Goal: Task Accomplishment & Management: Manage account settings

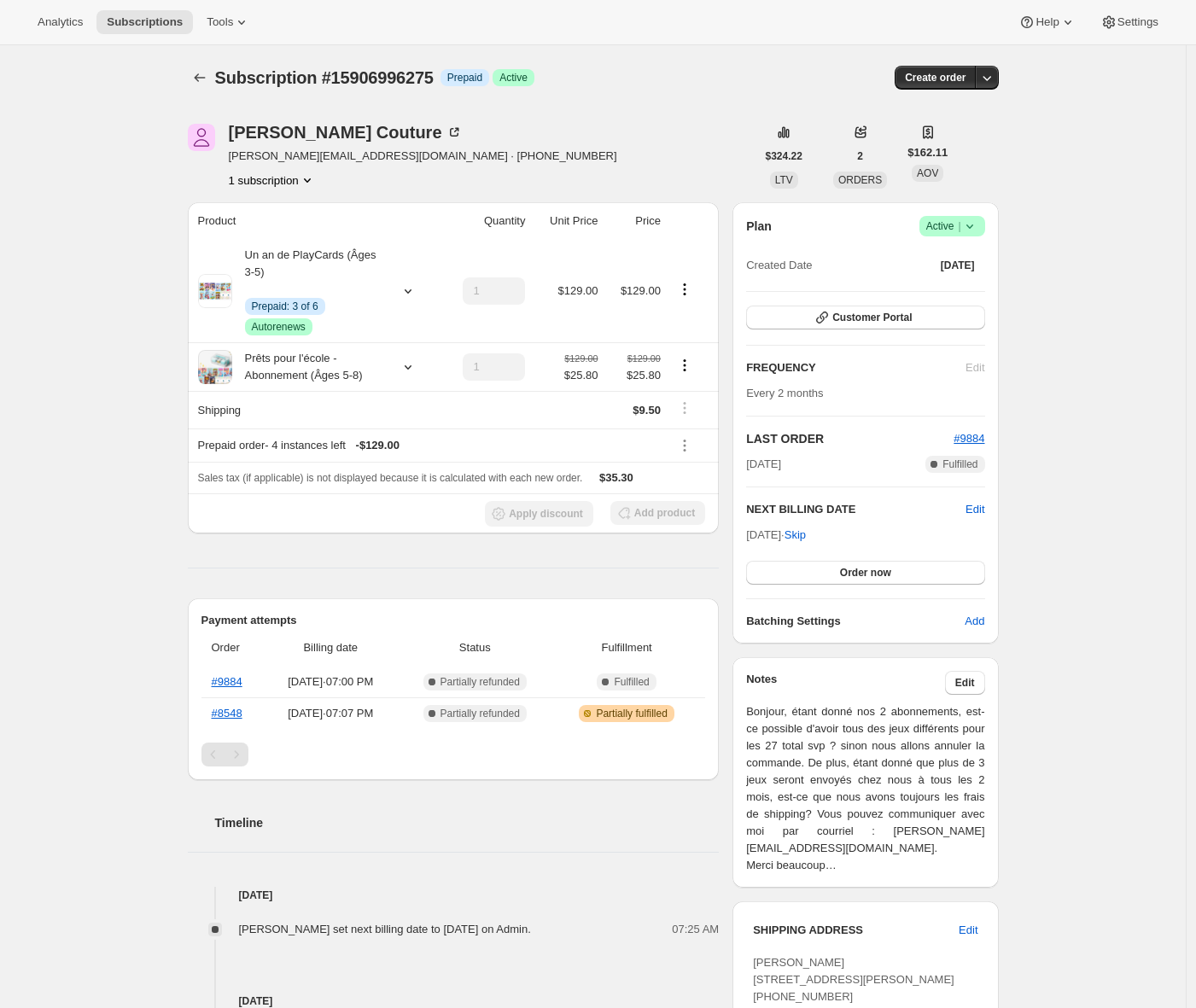
click at [376, 81] on span "Subscription #15906996275" at bounding box center [324, 77] width 219 height 19
copy span "15906996275"
click at [192, 81] on button "Subscriptions" at bounding box center [200, 78] width 24 height 24
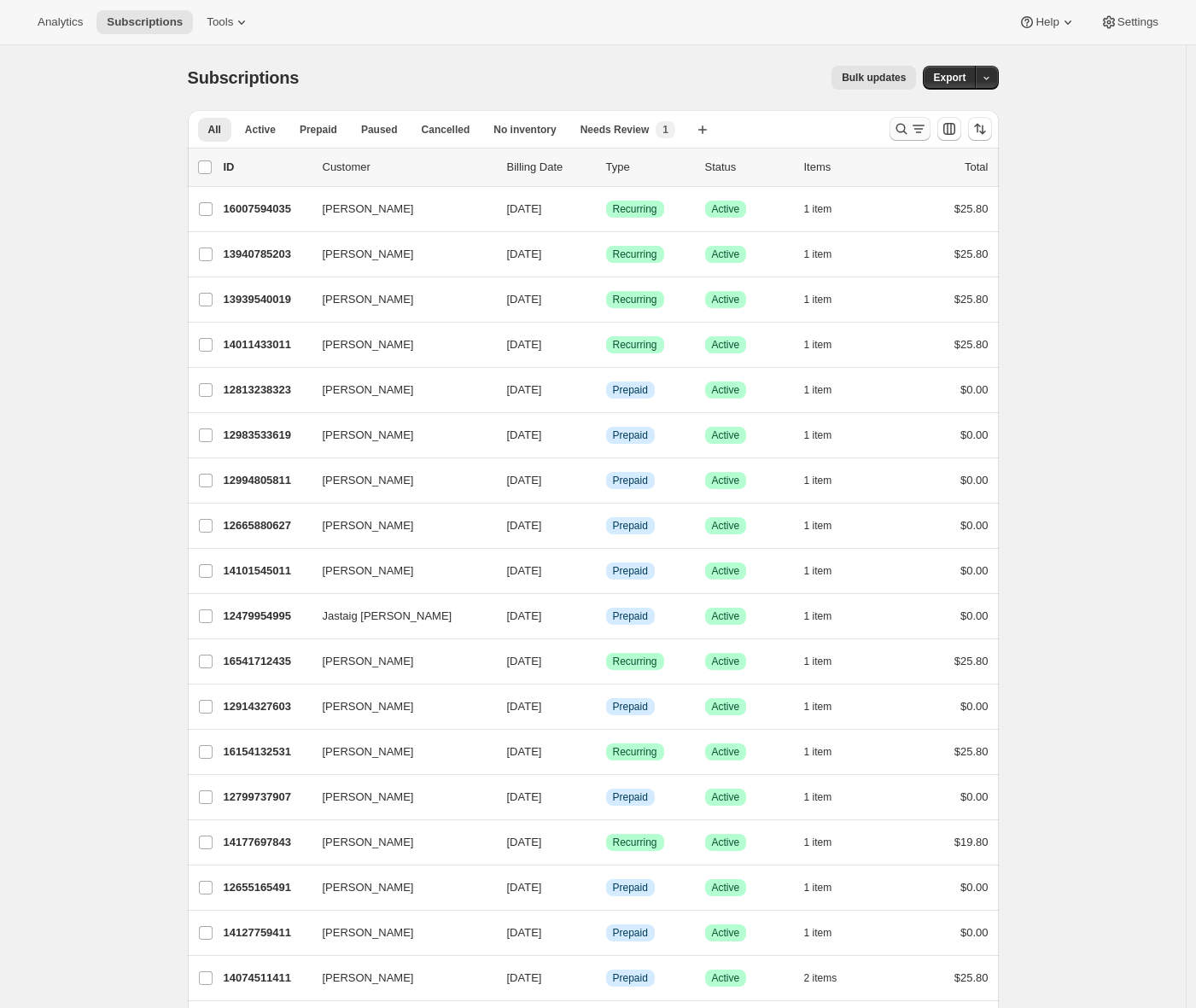
click at [903, 132] on icon "Search and filter results" at bounding box center [901, 128] width 17 height 17
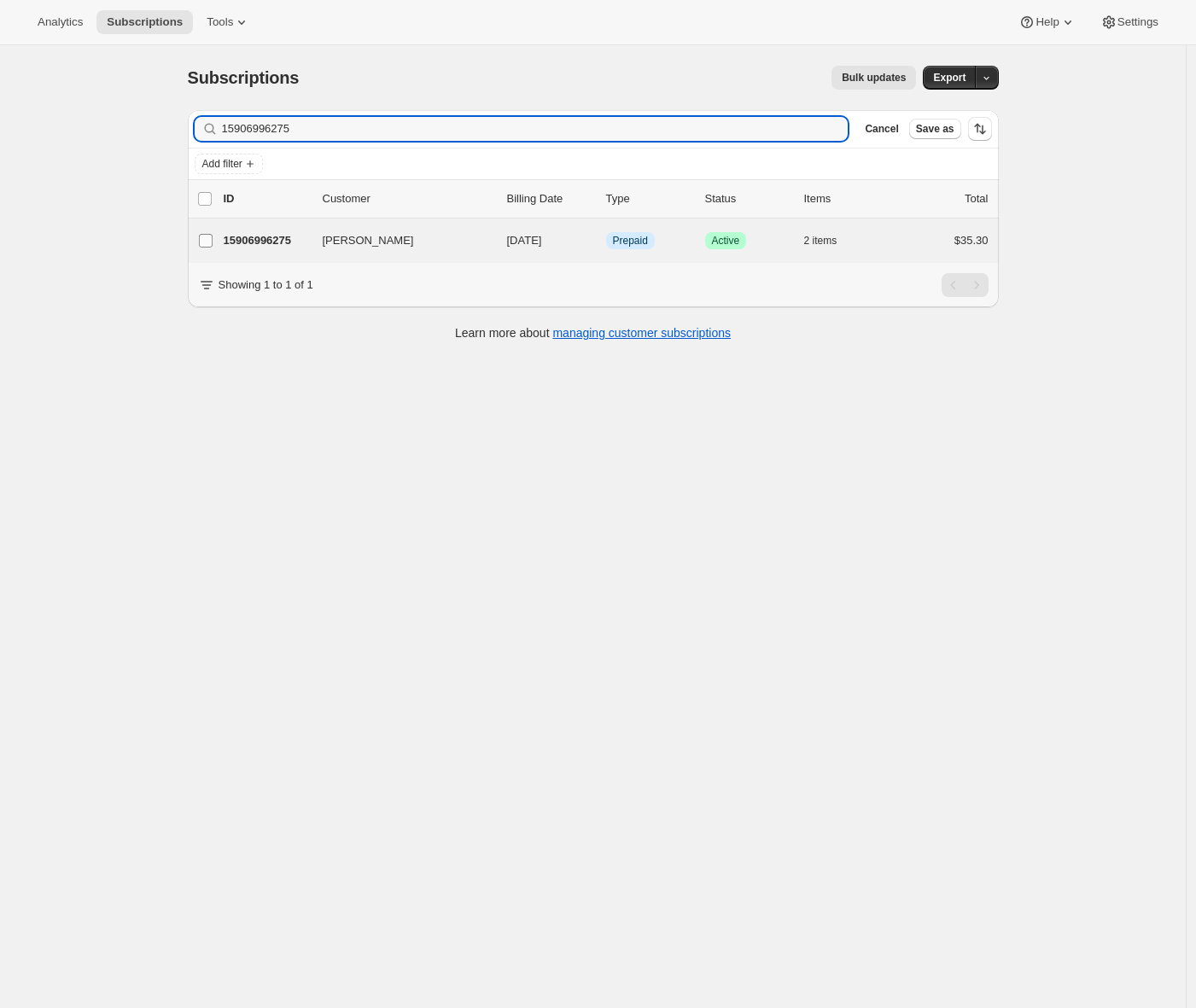
type input "15906996275"
click at [204, 244] on input "Audrey Couture" at bounding box center [206, 241] width 14 height 14
checkbox input "true"
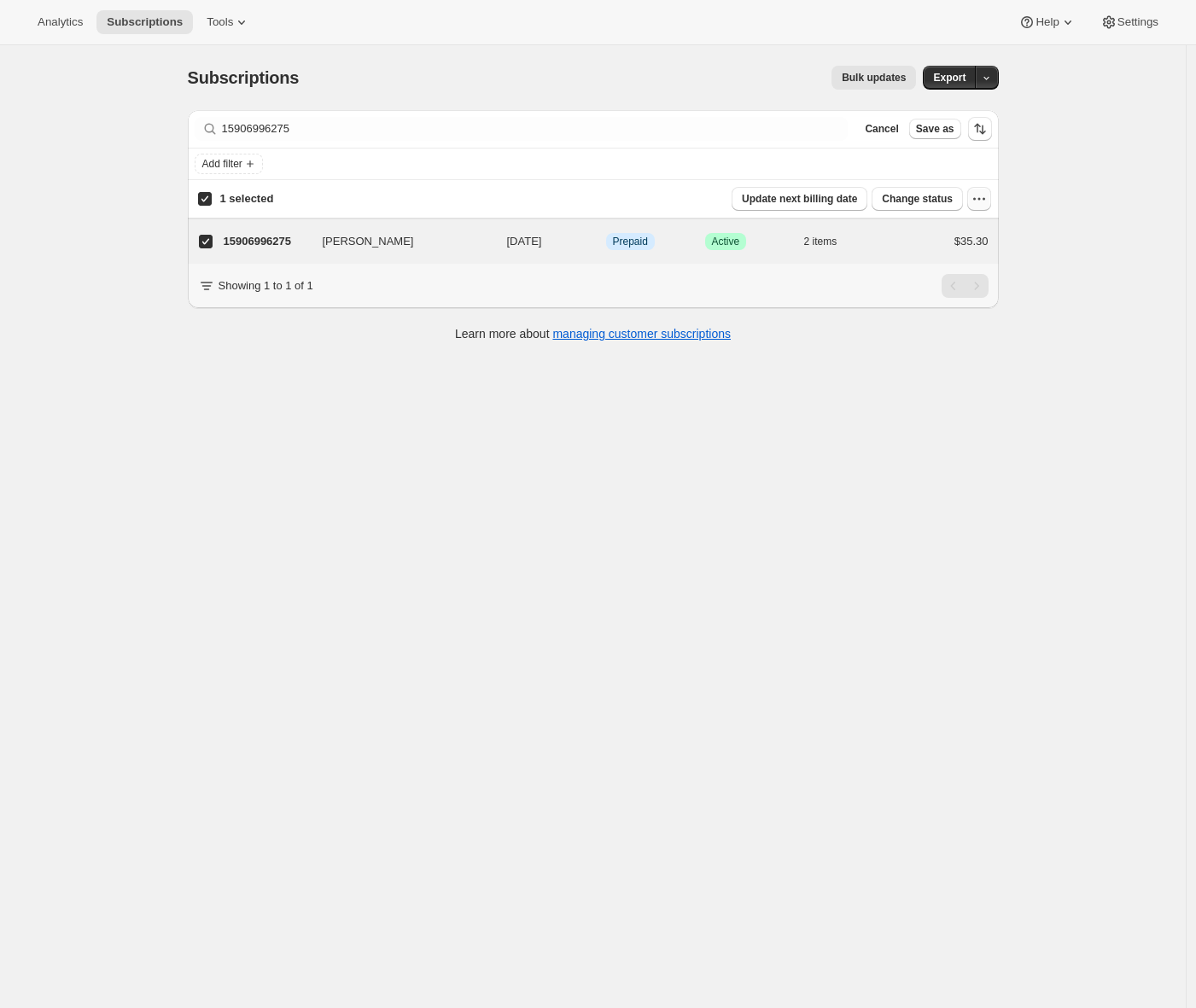
click at [977, 202] on icon "button" at bounding box center [979, 199] width 17 height 17
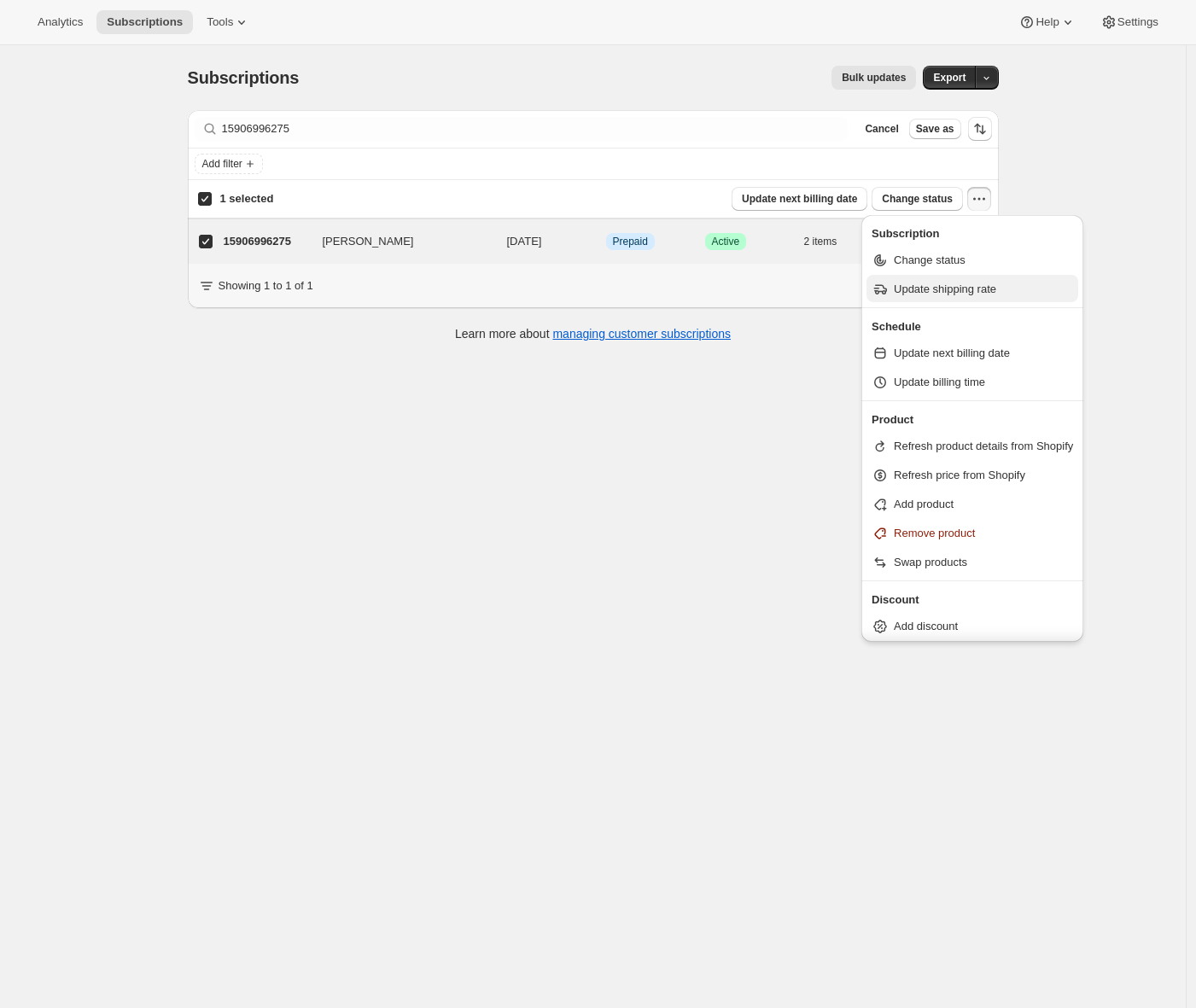
click at [995, 286] on span "Update shipping rate" at bounding box center [945, 289] width 103 height 13
select select "12"
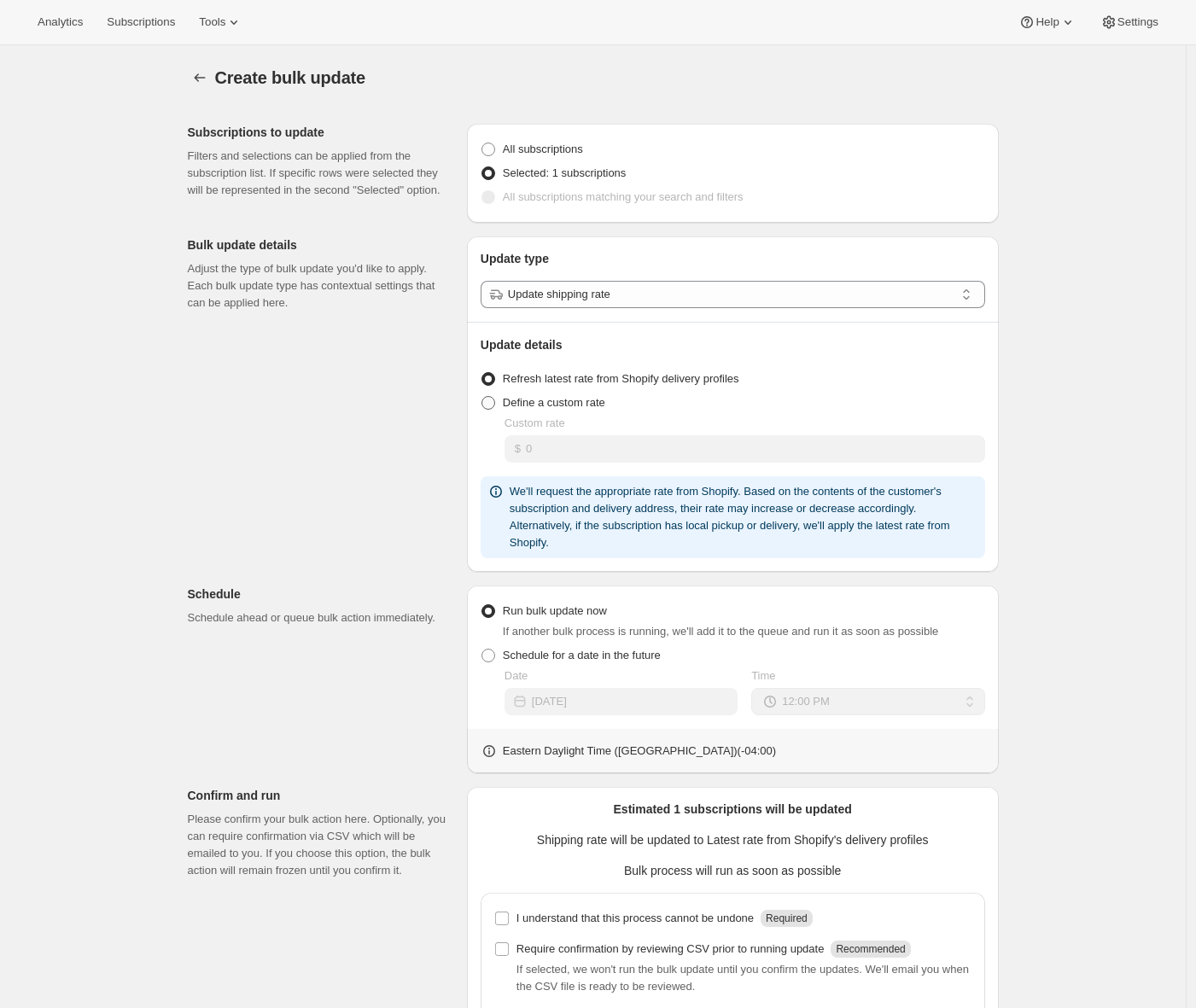
click at [605, 408] on span "Define a custom rate" at bounding box center [554, 403] width 103 height 13
click at [483, 397] on input "Define a custom rate" at bounding box center [482, 397] width 1 height 1
radio input "true"
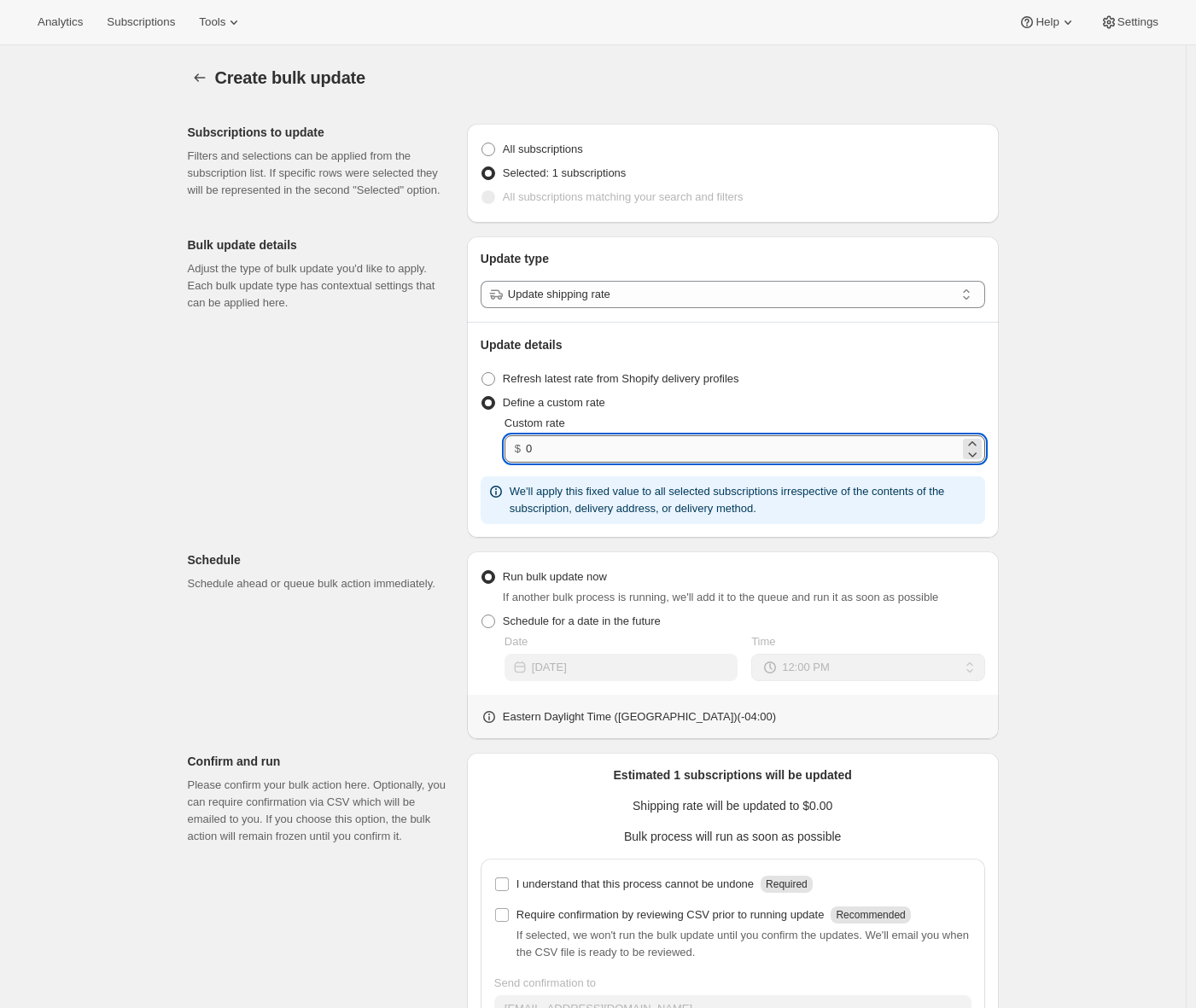
click at [596, 450] on input "0" at bounding box center [741, 449] width 433 height 27
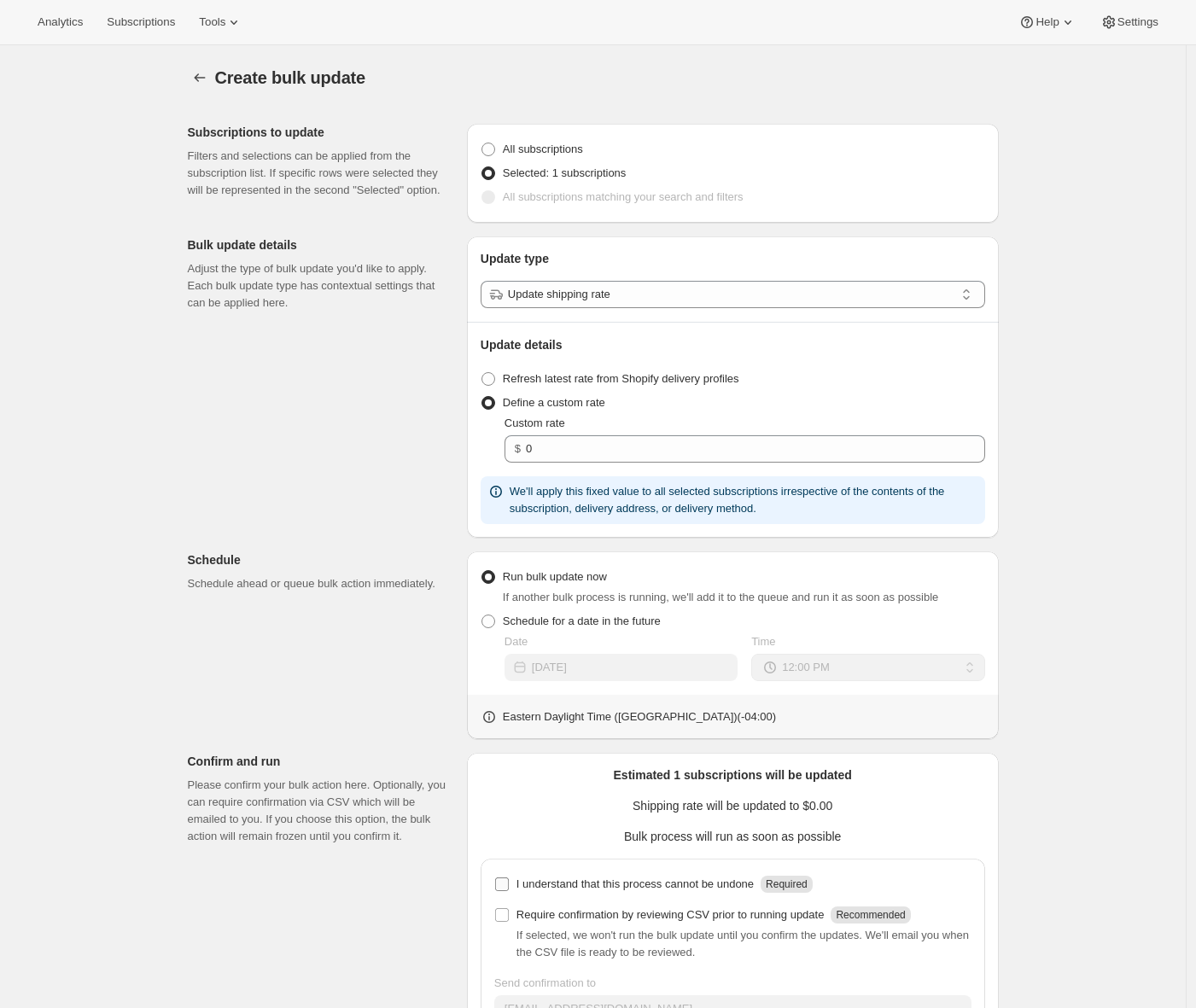
click at [509, 883] on input "I understand that this process cannot be undone Required" at bounding box center [503, 884] width 14 height 14
checkbox input "true"
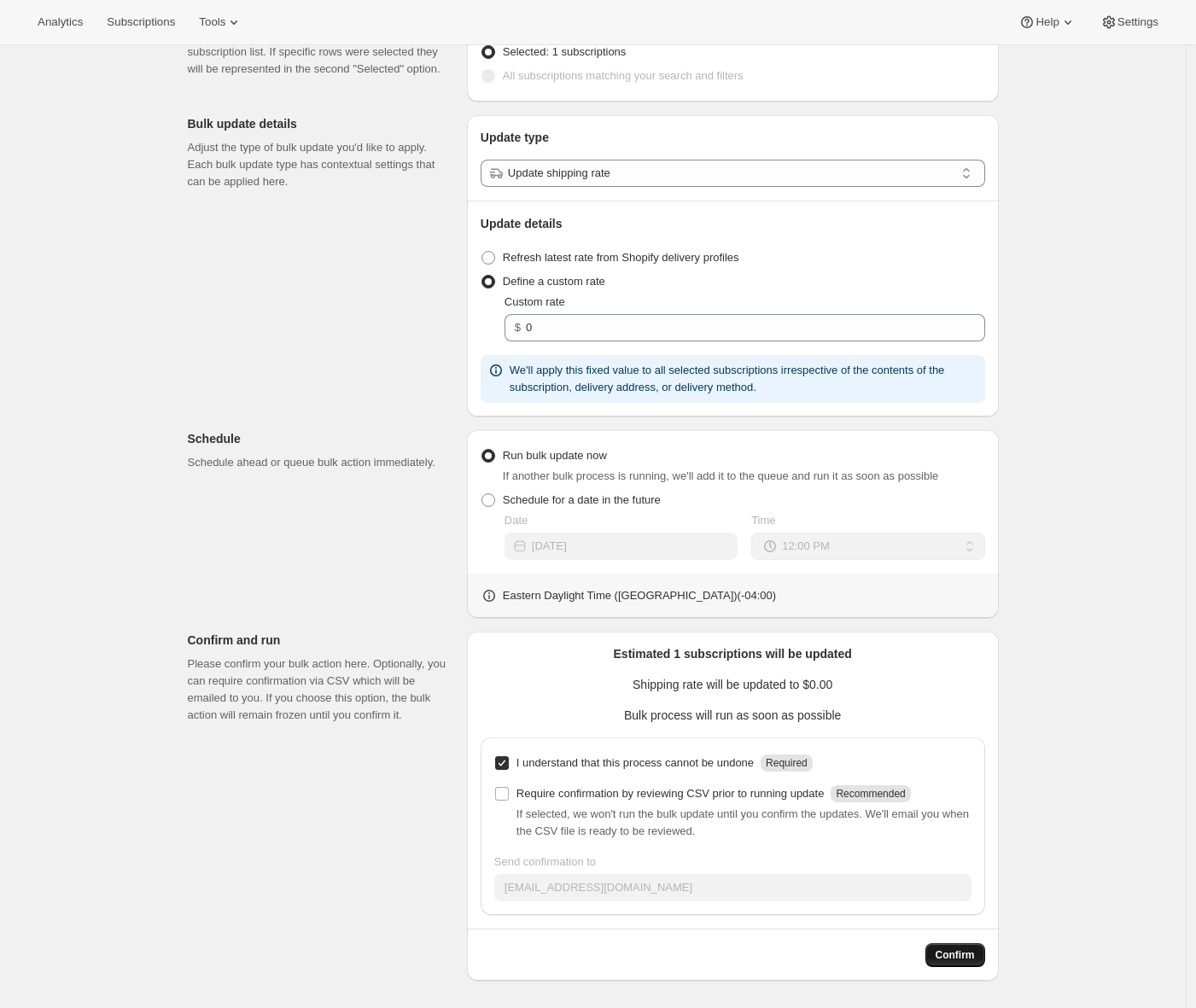
click at [973, 956] on span "Confirm" at bounding box center [955, 955] width 39 height 14
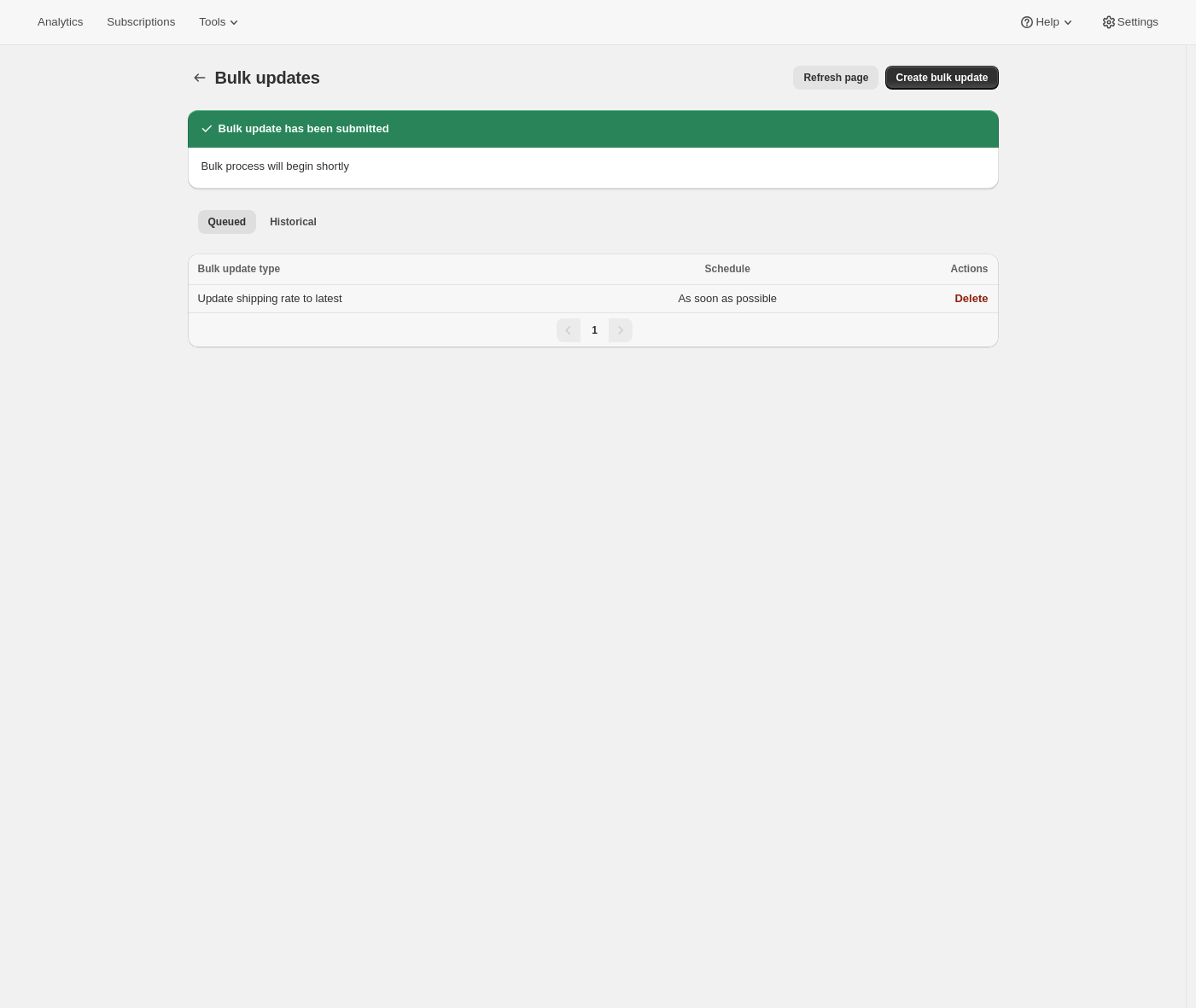
click at [342, 299] on span "Update shipping rate to latest" at bounding box center [270, 298] width 144 height 13
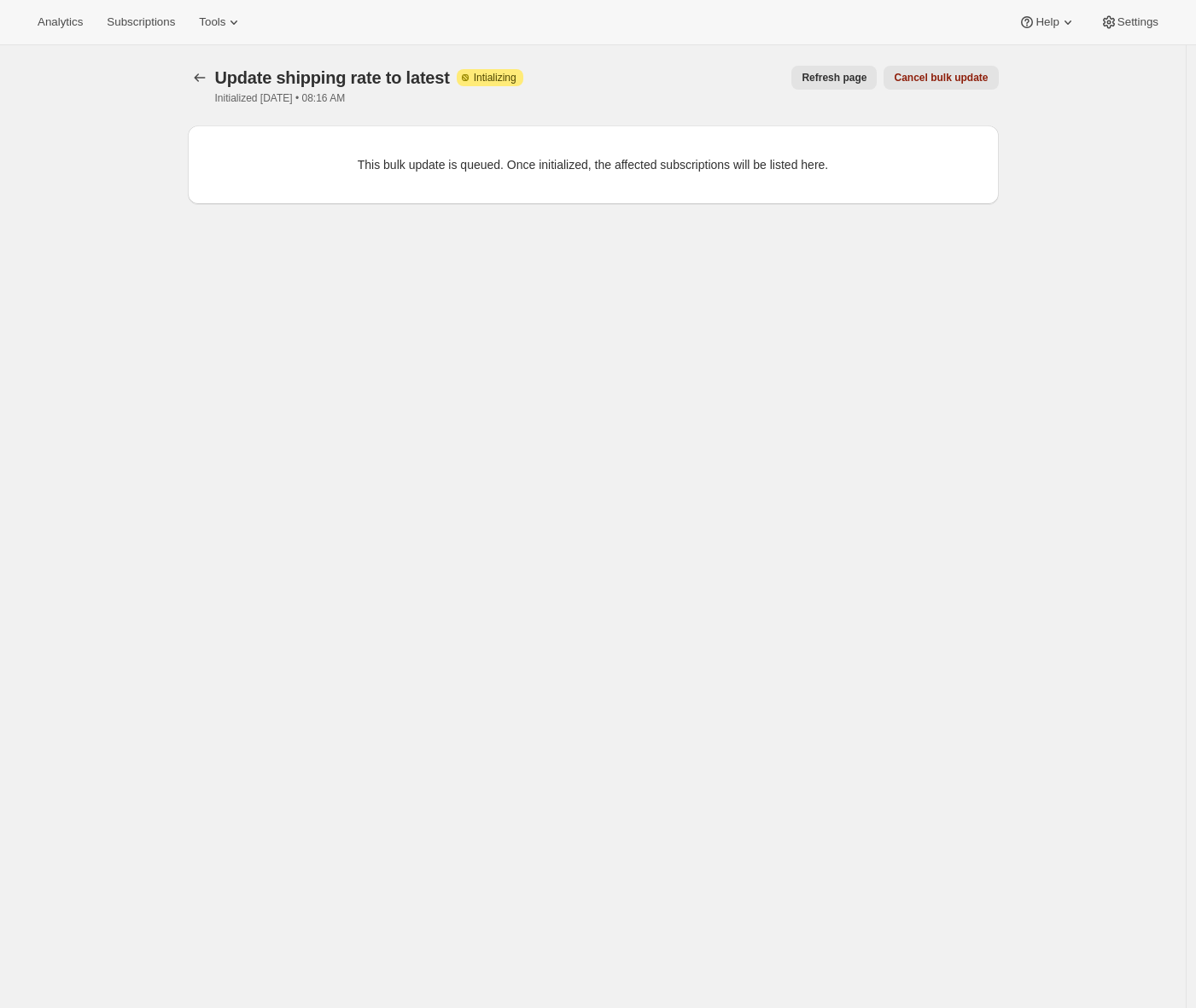
click at [821, 74] on span "Refresh page" at bounding box center [833, 78] width 65 height 14
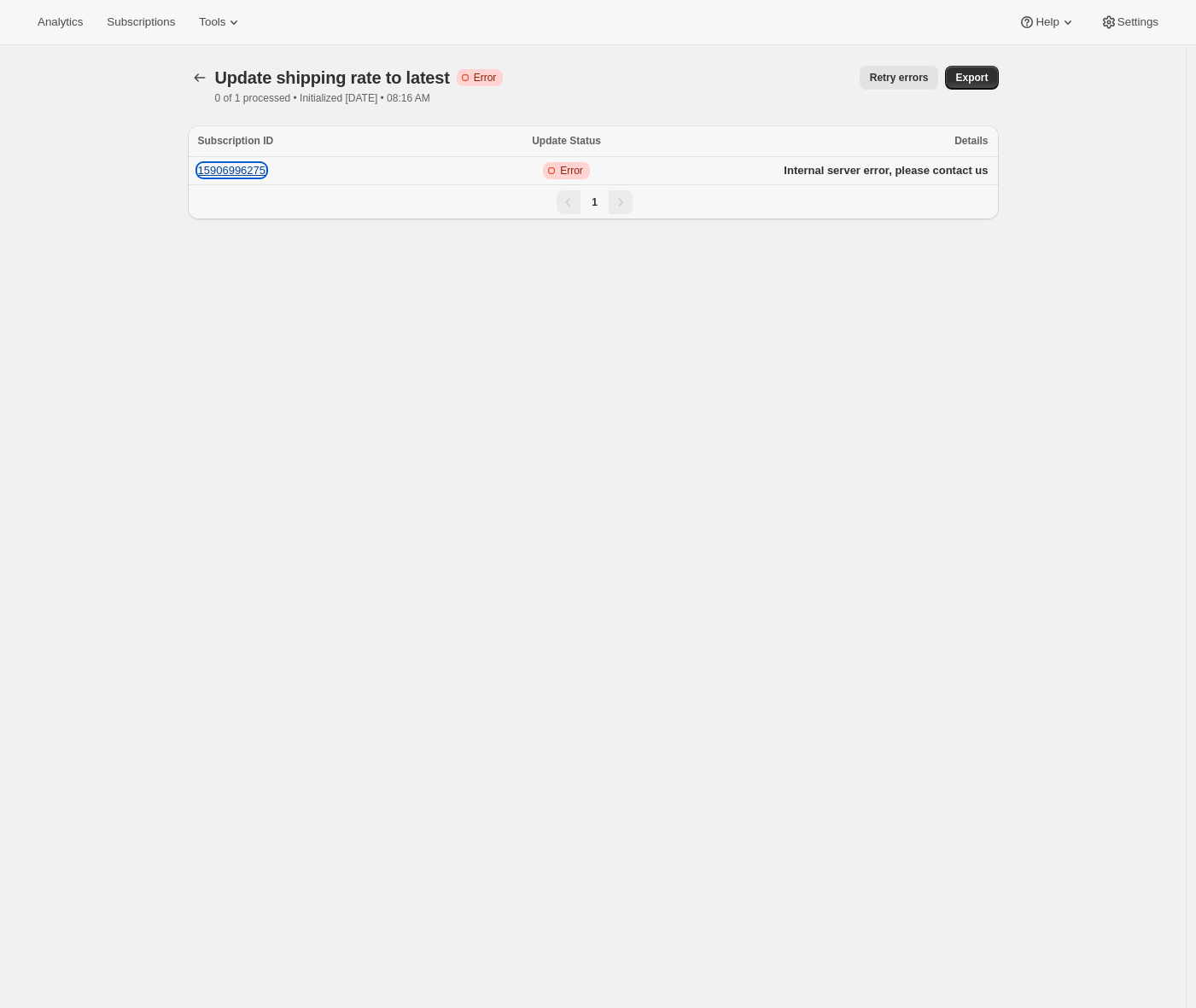
click at [241, 168] on button "15906996275" at bounding box center [232, 170] width 68 height 13
